Goal: Go to known website: Access a specific website the user already knows

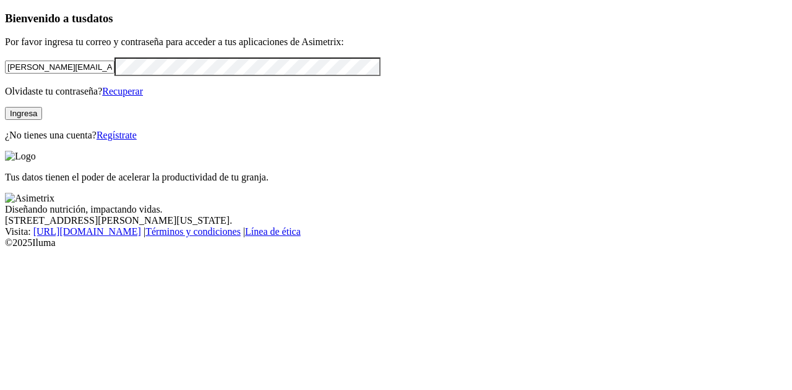
drag, startPoint x: 162, startPoint y: 87, endPoint x: 0, endPoint y: 74, distance: 162.5
click at [5, 74] on div "Bienvenido a tus datos Por favor ingresa tu correo y contraseña para acceder a …" at bounding box center [396, 76] width 782 height 129
type input "[PERSON_NAME][EMAIL_ADDRESS][DOMAIN_NAME]"
click input "submit" at bounding box center [0, 0] width 0 height 0
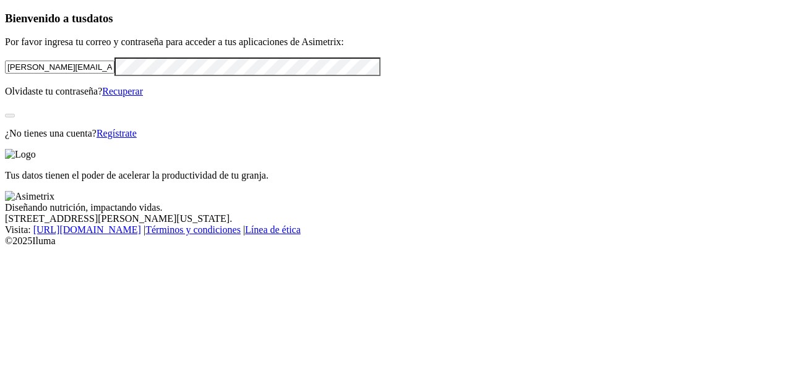
click at [192, 139] on div "Bienvenido a tus datos Por favor ingresa tu correo y contraseña para acceder a …" at bounding box center [396, 75] width 782 height 127
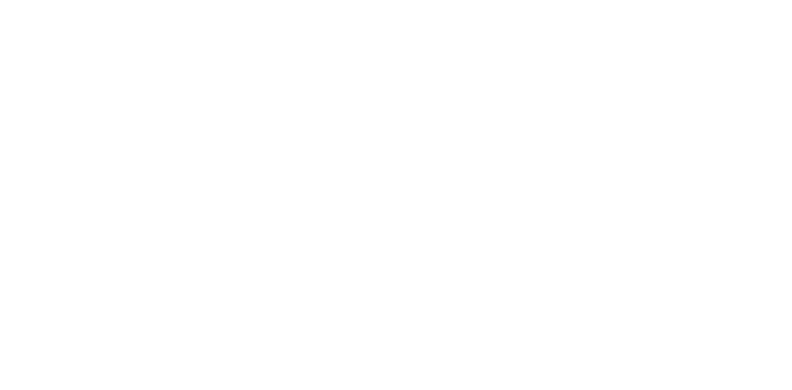
drag, startPoint x: 407, startPoint y: 137, endPoint x: 479, endPoint y: 181, distance: 85.0
